Goal: Information Seeking & Learning: Learn about a topic

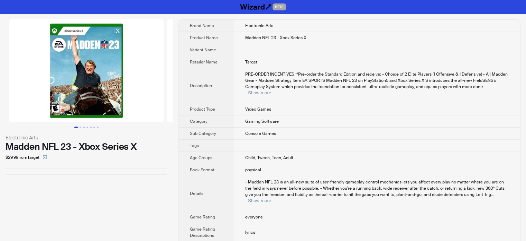
click at [73, 13] on div "BETA" at bounding box center [263, 7] width 526 height 14
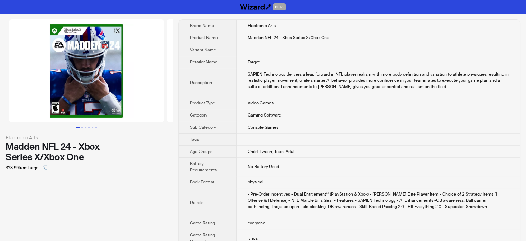
click at [354, 18] on div "Electronic Arts Madden NFL 24 - Xbox Series X/Xbox One $23.99 from Target Brand…" at bounding box center [263, 166] width 526 height 304
click at [362, 5] on div "BETA" at bounding box center [263, 7] width 526 height 14
drag, startPoint x: 12, startPoint y: 12, endPoint x: 16, endPoint y: 9, distance: 5.2
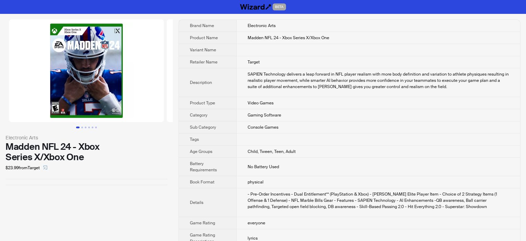
click at [12, 12] on div "BETA" at bounding box center [263, 7] width 526 height 14
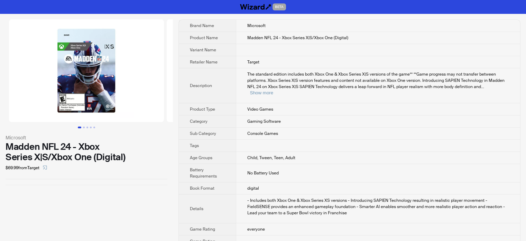
scroll to position [571, 0]
click at [258, 79] on span "The standard edition includes both Xbox One & Xbox Series X|S versions of the g…" at bounding box center [376, 80] width 258 height 18
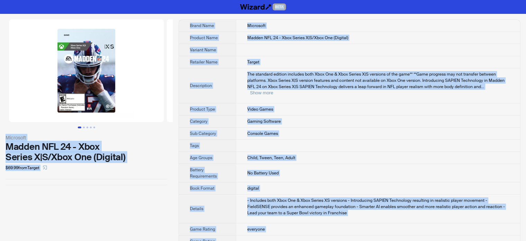
scroll to position [69, 0]
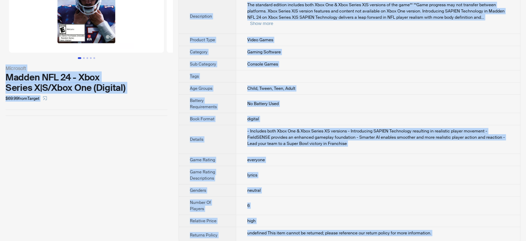
type textarea "**********"
click at [348, 174] on td "lyrics" at bounding box center [378, 175] width 285 height 18
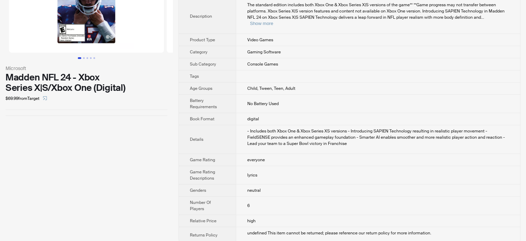
scroll to position [0, 0]
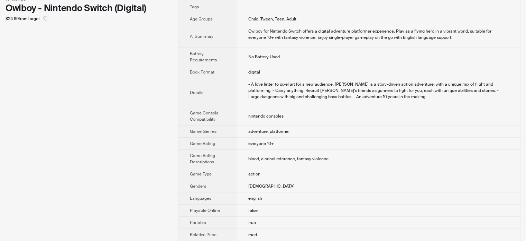
scroll to position [173, 0]
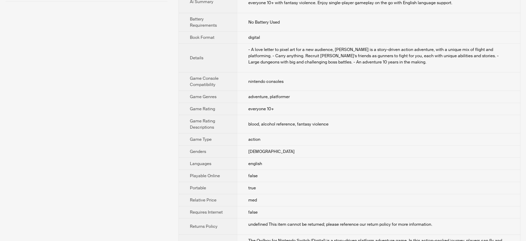
drag, startPoint x: 443, startPoint y: 93, endPoint x: 434, endPoint y: 70, distance: 24.9
click at [443, 93] on td "adventure, platformer" at bounding box center [378, 97] width 283 height 12
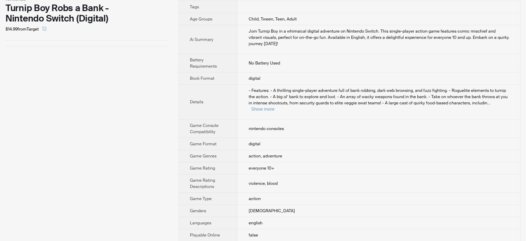
scroll to position [104, 0]
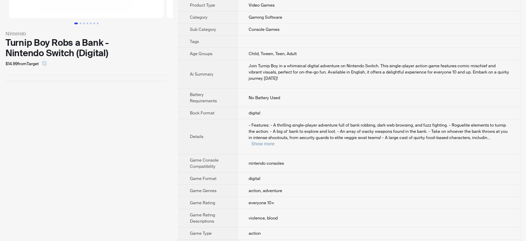
drag, startPoint x: 40, startPoint y: 79, endPoint x: 102, endPoint y: 3, distance: 97.4
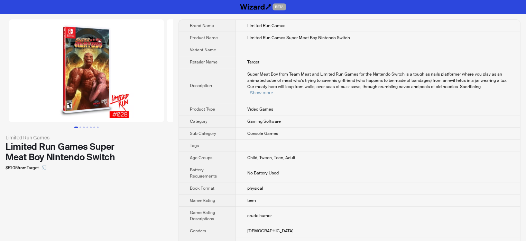
click at [62, 92] on img at bounding box center [86, 70] width 155 height 102
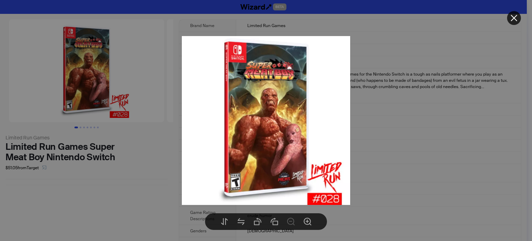
click at [374, 115] on div at bounding box center [266, 120] width 532 height 241
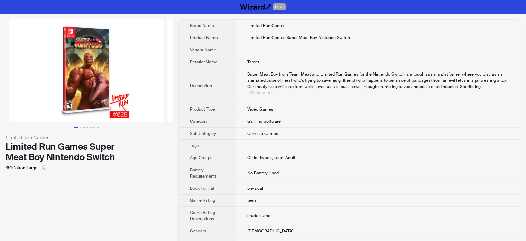
click at [273, 90] on button "Show more" at bounding box center [261, 92] width 23 height 5
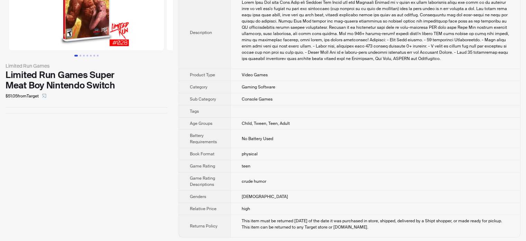
scroll to position [72, 0]
click at [253, 92] on td "Console Games" at bounding box center [376, 98] width 290 height 12
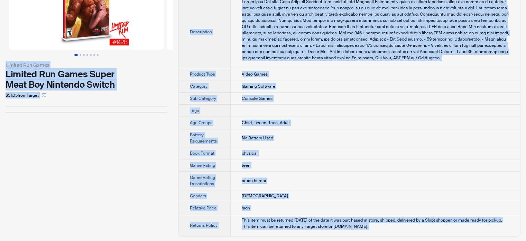
type textarea "**********"
click at [116, 157] on div "Limited Run Games Limited Run Games Super Meat Boy Nintendo Switch $51.05 from …" at bounding box center [86, 92] width 173 height 300
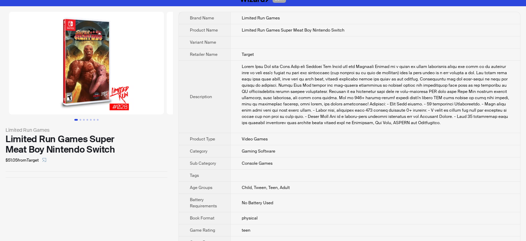
scroll to position [0, 0]
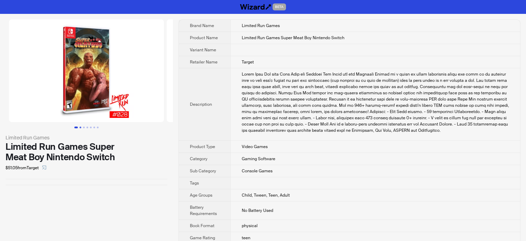
click at [81, 126] on button "Go to slide 2" at bounding box center [81, 127] width 2 height 2
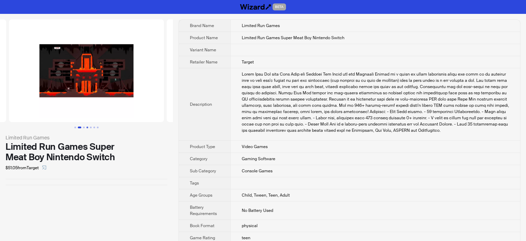
click at [87, 128] on button "Go to slide 4" at bounding box center [88, 127] width 2 height 2
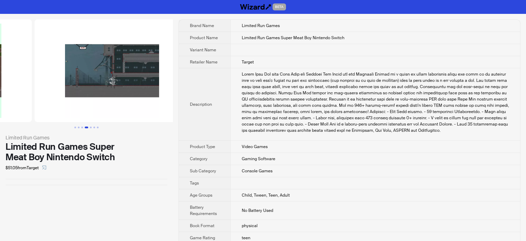
scroll to position [0, 474]
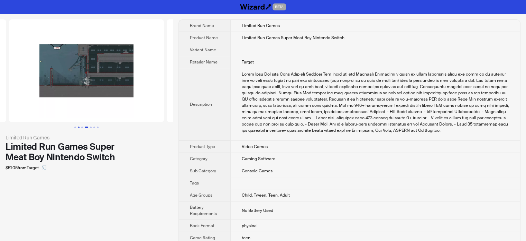
click at [78, 126] on button "Go to slide 2" at bounding box center [79, 127] width 2 height 2
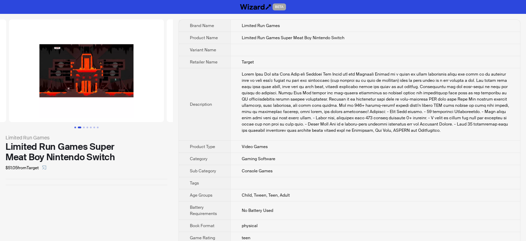
click at [74, 126] on button "Go to slide 1" at bounding box center [75, 127] width 2 height 2
